Goal: Information Seeking & Learning: Learn about a topic

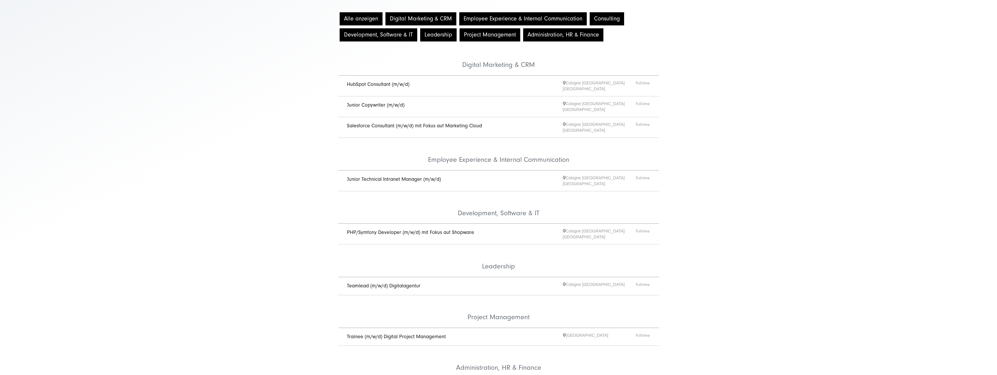
scroll to position [88, 0]
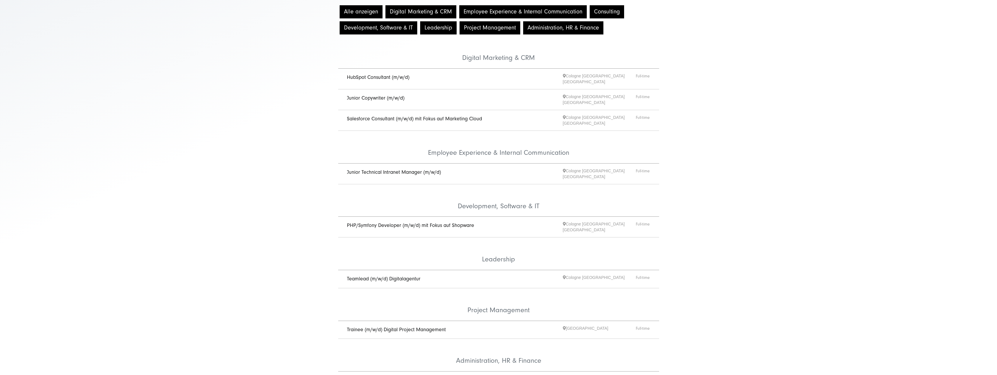
click at [380, 81] on span "HubSpot Consultant (m/w/d)" at bounding box center [455, 79] width 216 height 12
click at [380, 78] on link "HubSpot Consultant (m/w/d)" at bounding box center [378, 77] width 62 height 6
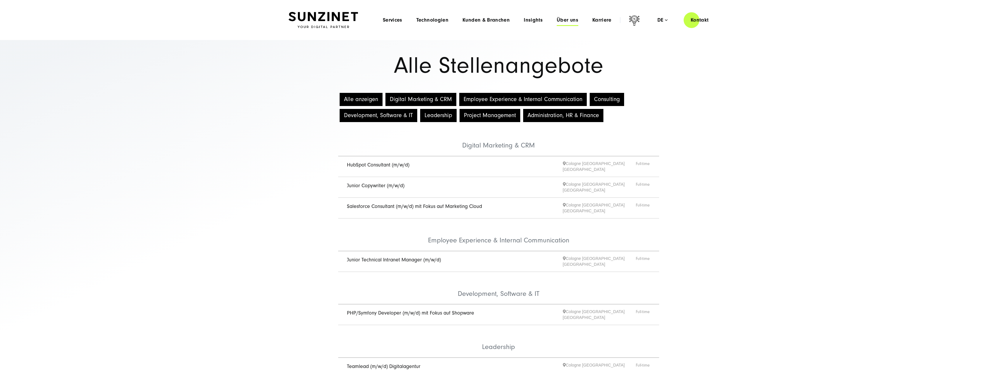
click at [569, 20] on span "Über uns" at bounding box center [568, 20] width 22 height 6
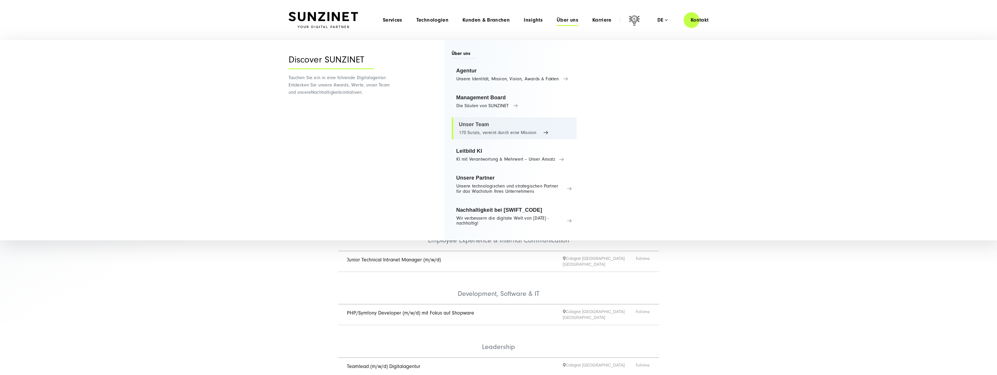
click at [483, 127] on link "Unser Team 170 Sunzis, vereint durch eine Mission" at bounding box center [514, 128] width 125 height 22
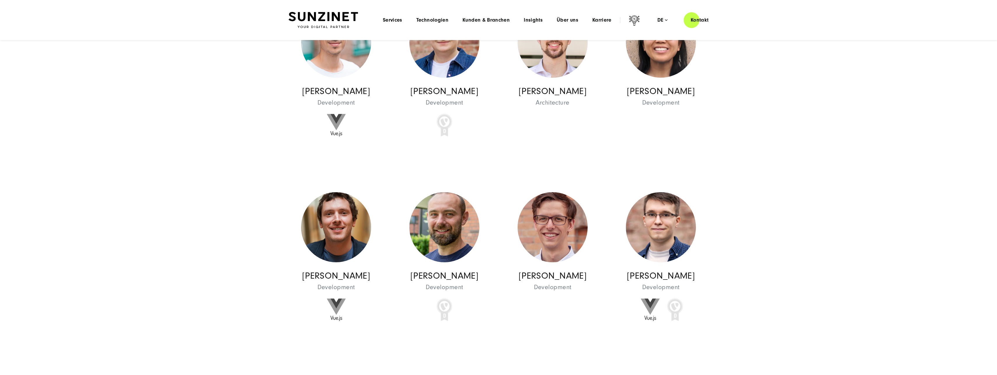
scroll to position [5606, 0]
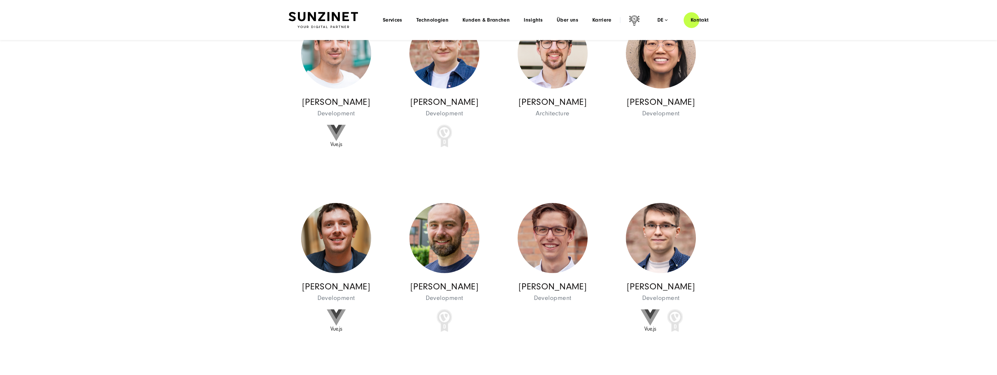
drag, startPoint x: 31, startPoint y: 281, endPoint x: 158, endPoint y: 130, distance: 197.5
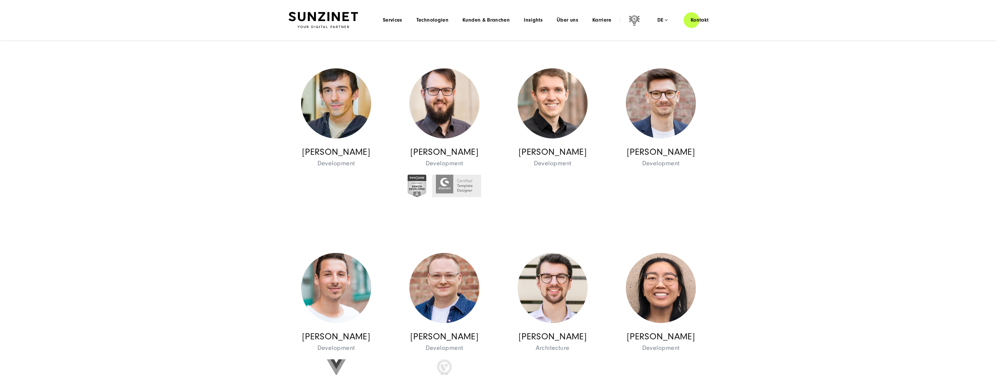
scroll to position [5227, 0]
